Goal: Use online tool/utility: Utilize a website feature to perform a specific function

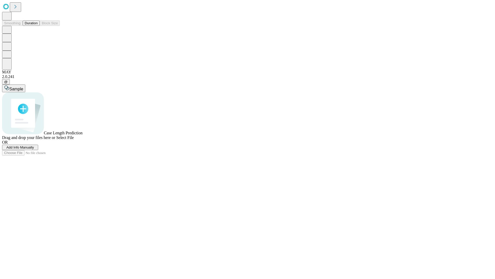
click at [34, 149] on span "Add Info Manually" at bounding box center [20, 147] width 28 height 4
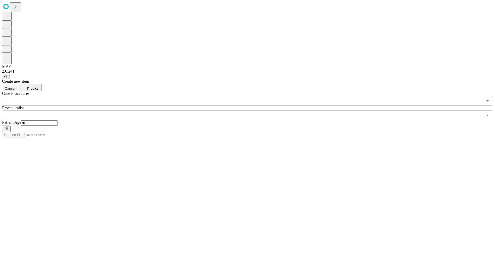
type input "**"
click at [251, 110] on input "text" at bounding box center [242, 115] width 481 height 10
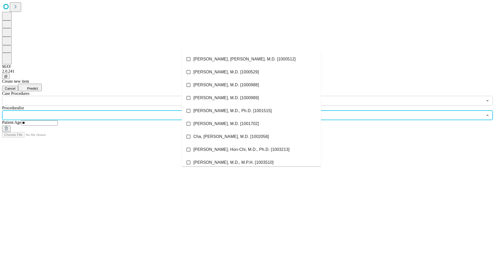
click at [252, 59] on li "[PERSON_NAME], [PERSON_NAME], M.D. [1000512]" at bounding box center [251, 59] width 139 height 13
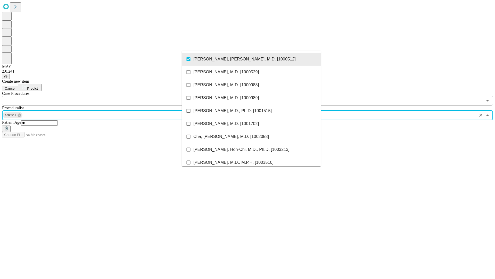
click at [108, 96] on input "text" at bounding box center [242, 101] width 481 height 10
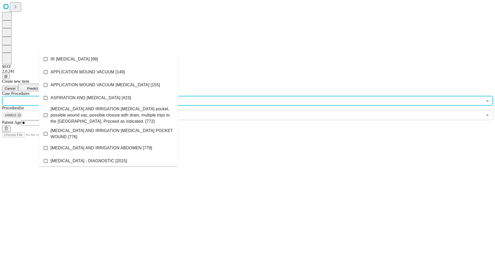
click at [109, 59] on li "IR [MEDICAL_DATA] [98]" at bounding box center [108, 59] width 139 height 13
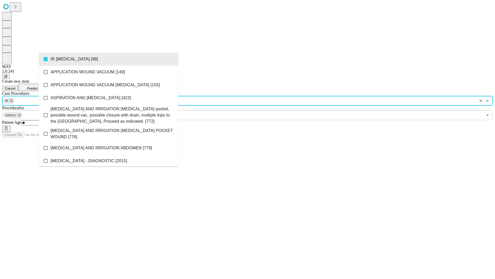
click at [38, 86] on span "Predict" at bounding box center [32, 88] width 11 height 4
